Goal: Check status: Check status

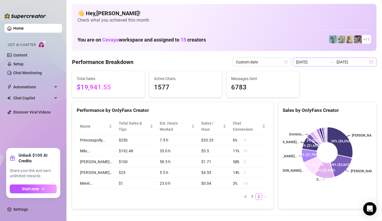
click at [371, 61] on div "2025-08-01 2025-08-27" at bounding box center [335, 62] width 84 height 9
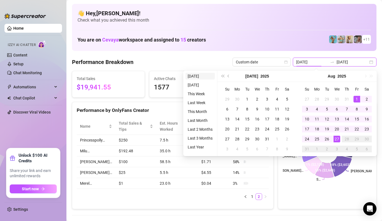
type input "[DATE]"
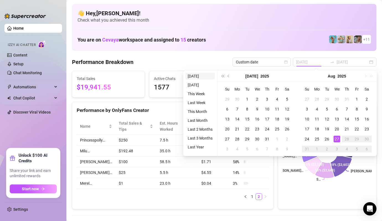
click at [198, 75] on li "[DATE]" at bounding box center [199, 76] width 29 height 7
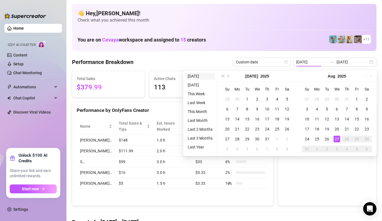
type input "[DATE]"
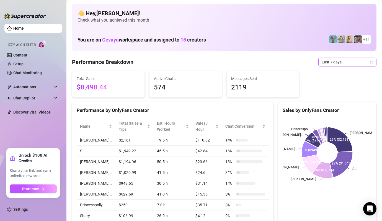
click at [370, 61] on icon "calendar" at bounding box center [371, 61] width 3 height 3
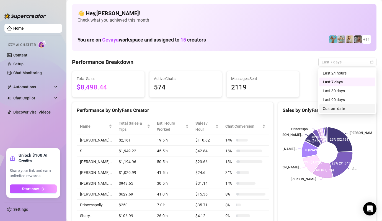
click at [349, 110] on div "Custom date" at bounding box center [346, 108] width 49 height 6
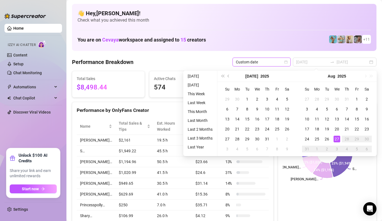
type input "[DATE]"
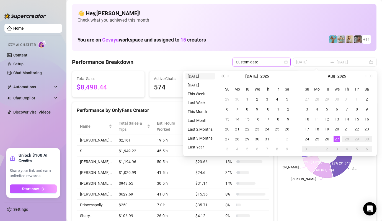
click at [195, 74] on li "[DATE]" at bounding box center [199, 76] width 29 height 7
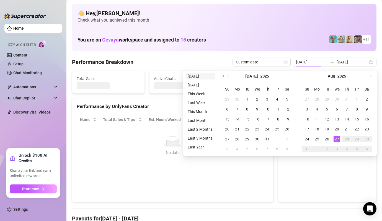
type input "[DATE]"
